Goal: Task Accomplishment & Management: Manage account settings

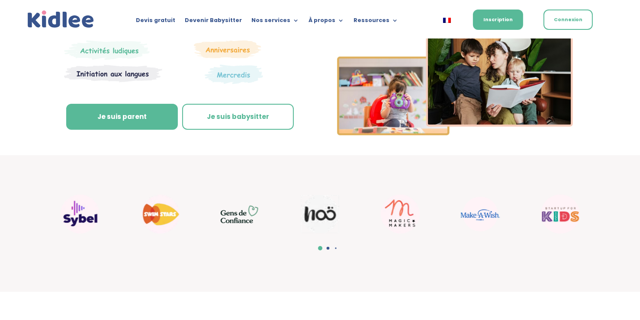
scroll to position [173, 0]
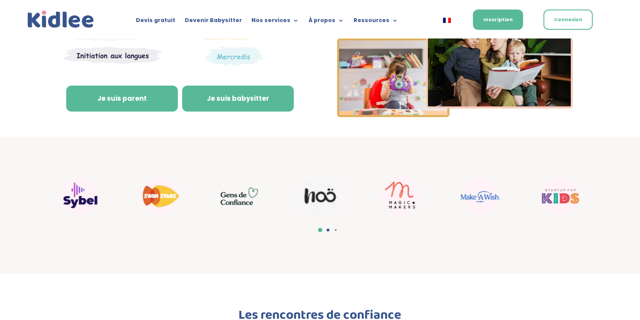
click at [262, 100] on link "Je suis babysitter" at bounding box center [238, 99] width 112 height 26
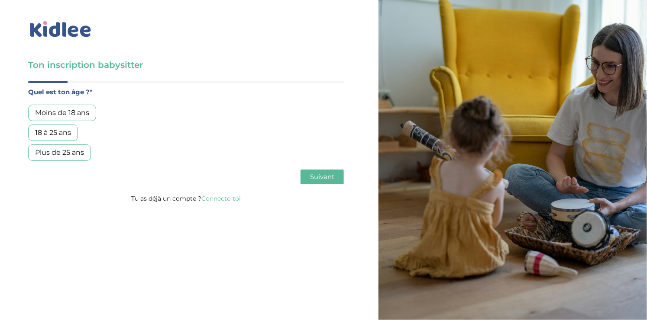
click at [230, 197] on link "Connecte-toi" at bounding box center [220, 199] width 39 height 8
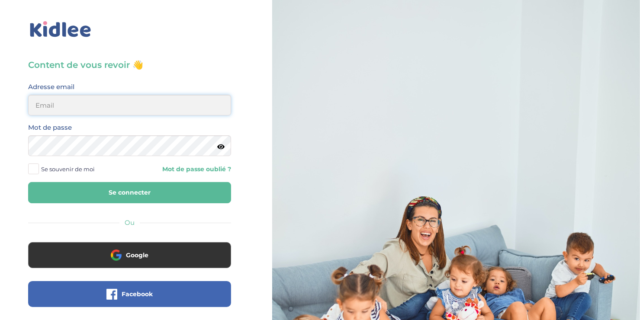
type input "aissaouigh@yahoo.fr"
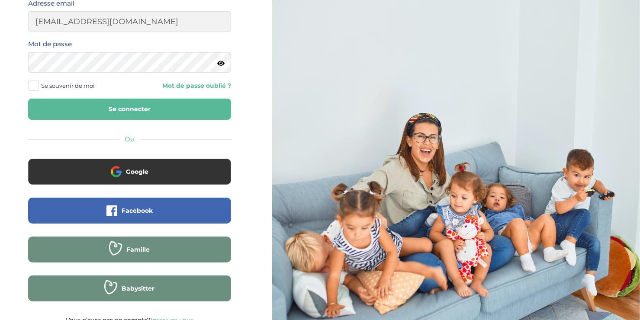
scroll to position [83, 0]
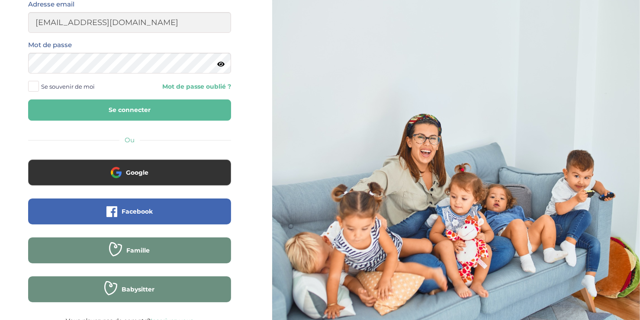
click at [117, 109] on button "Se connecter" at bounding box center [129, 110] width 203 height 21
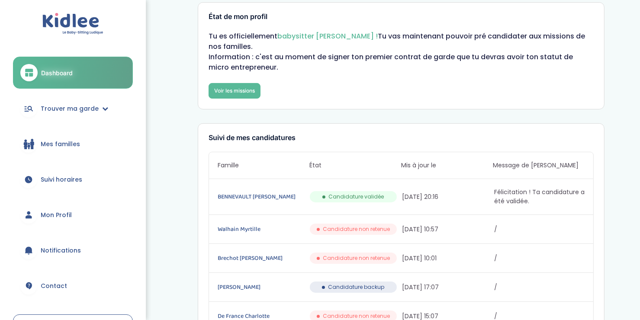
scroll to position [16, 0]
click at [246, 193] on link "BENNEVAULT [PERSON_NAME]" at bounding box center [263, 198] width 90 height 10
